Goal: Task Accomplishment & Management: Complete application form

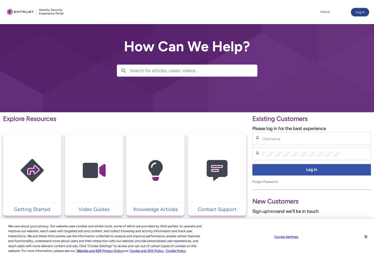
click at [361, 12] on button "Log in" at bounding box center [360, 12] width 18 height 8
click at [284, 139] on input "Username" at bounding box center [301, 138] width 78 height 5
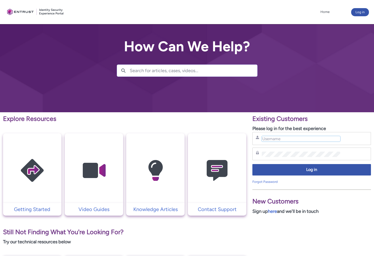
click at [284, 137] on input "Username" at bounding box center [301, 138] width 78 height 5
type input "bishoy@payco.swiss"
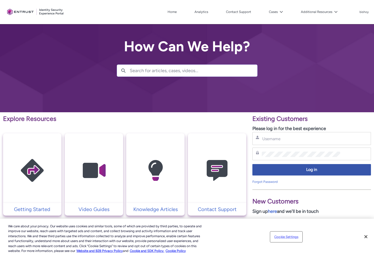
click at [292, 236] on button "Cookie Settings" at bounding box center [286, 237] width 32 height 10
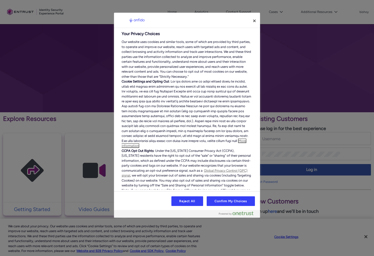
scroll to position [74, 0]
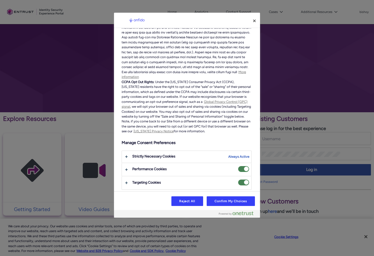
click at [242, 170] on span "Performance Cookies" at bounding box center [243, 169] width 11 height 6
click at [238, 166] on input "Performance Cookies" at bounding box center [238, 166] width 0 height 0
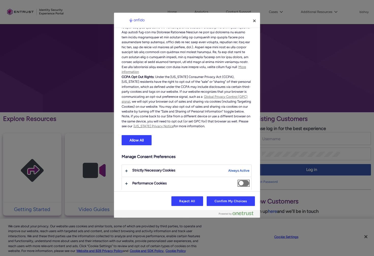
scroll to position [93, 0]
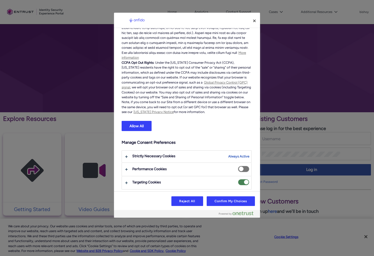
click at [239, 183] on span "Targeting Cookies" at bounding box center [243, 182] width 11 height 6
click at [238, 179] on input "Targeting Cookies" at bounding box center [238, 179] width 0 height 0
click at [187, 205] on button "Reject All" at bounding box center [187, 201] width 32 height 10
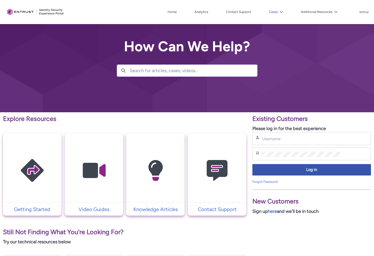
click at [280, 10] on icon at bounding box center [282, 12] width 4 height 4
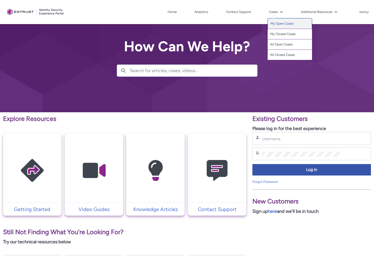
click at [285, 22] on link "My Open Cases" at bounding box center [290, 23] width 44 height 11
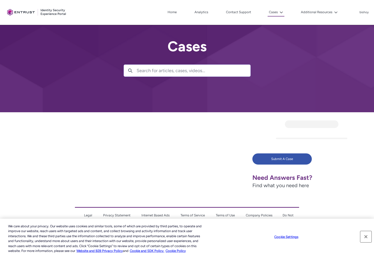
click at [365, 236] on button "Close" at bounding box center [365, 236] width 11 height 11
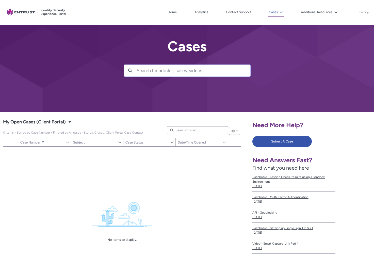
click at [282, 13] on icon at bounding box center [282, 13] width 4 height 4
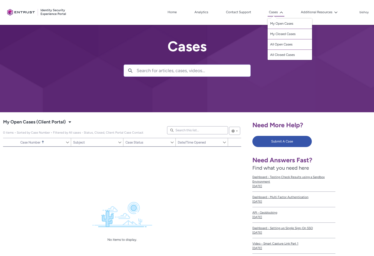
click at [214, 28] on div at bounding box center [187, 56] width 374 height 112
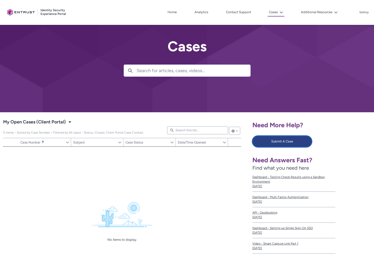
click at [283, 142] on button "Submit A Case" at bounding box center [281, 141] width 59 height 11
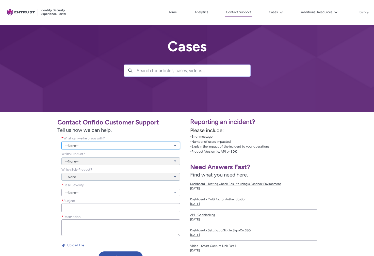
click at [102, 148] on link "--None--" at bounding box center [120, 146] width 119 height 8
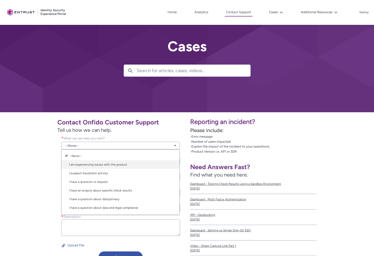
click at [126, 164] on link "I am experiencing issues with the product" at bounding box center [120, 164] width 118 height 9
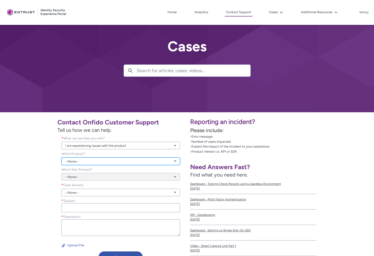
click at [119, 159] on link "--None--" at bounding box center [120, 161] width 119 height 8
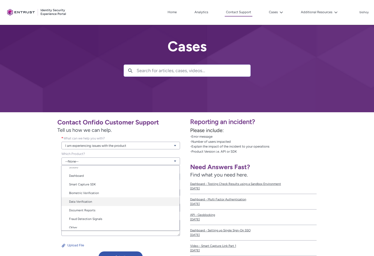
scroll to position [25, 0]
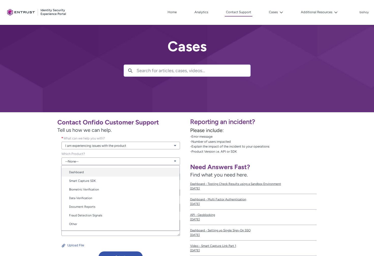
click at [117, 172] on link "Dashboard" at bounding box center [120, 172] width 118 height 9
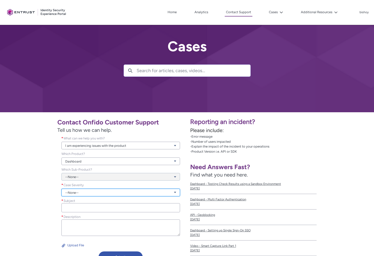
click at [101, 192] on link "--None--" at bounding box center [120, 193] width 119 height 8
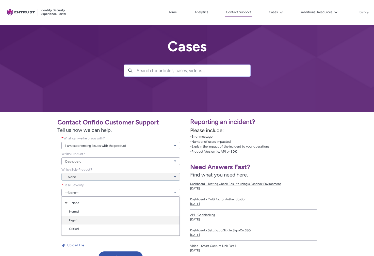
click at [104, 222] on link "Urgent" at bounding box center [120, 220] width 118 height 9
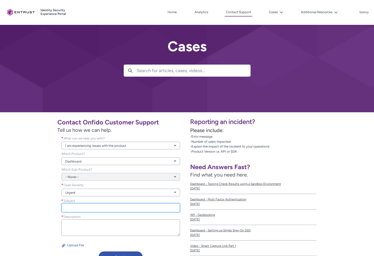
click at [93, 210] on input "Subject *" at bounding box center [120, 207] width 119 height 9
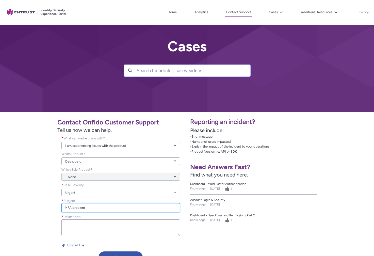
type input "MFA problem"
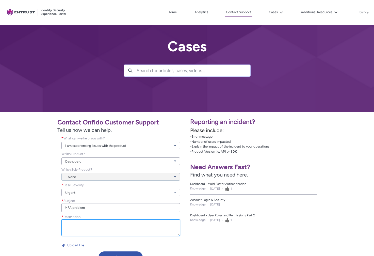
click at [92, 228] on textarea "Description *" at bounding box center [120, 227] width 119 height 17
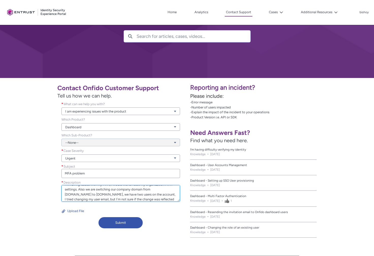
scroll to position [42, 0]
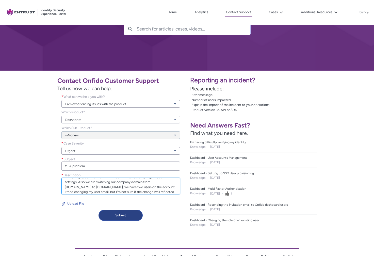
type textarea "I'm having issues with my MFA, I would like to reset my organization MFA settin…"
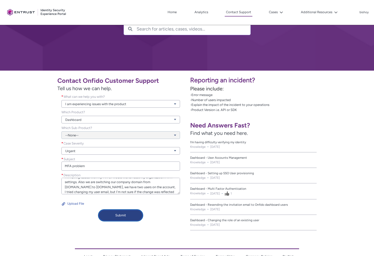
click at [126, 216] on button "Submit" at bounding box center [121, 215] width 44 height 11
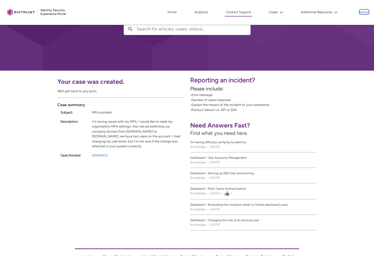
click at [362, 12] on p "bishoy" at bounding box center [363, 13] width 9 height 4
click at [354, 22] on span "Log Out" at bounding box center [353, 23] width 11 height 5
